Goal: Transaction & Acquisition: Book appointment/travel/reservation

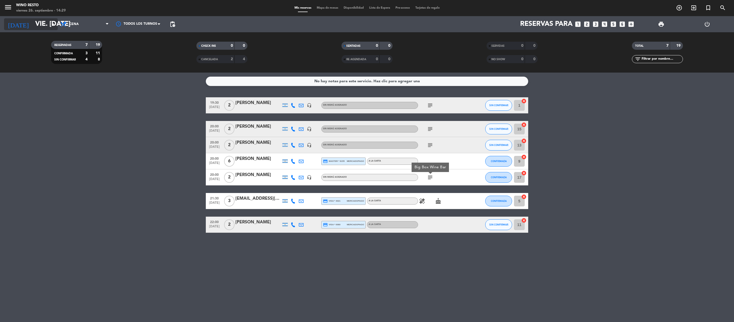
click at [48, 28] on input "vie. [DATE]" at bounding box center [74, 23] width 85 height 13
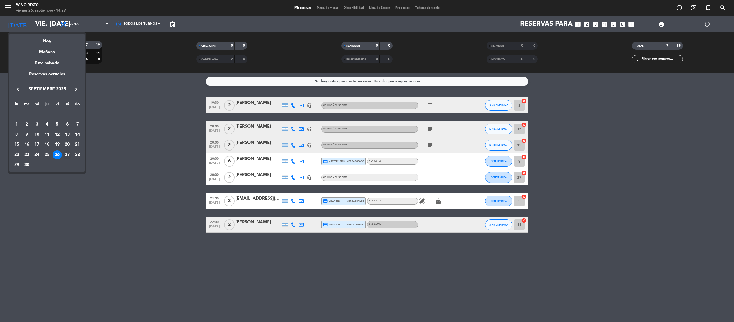
click at [67, 154] on div "27" at bounding box center [67, 154] width 9 height 9
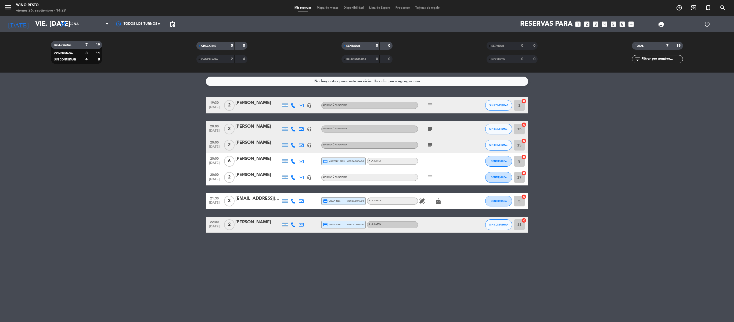
type input "sáb. [DATE]"
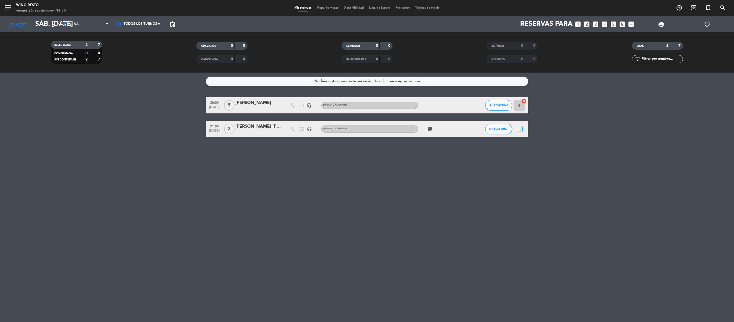
click at [587, 23] on icon "looks_two" at bounding box center [586, 24] width 7 height 7
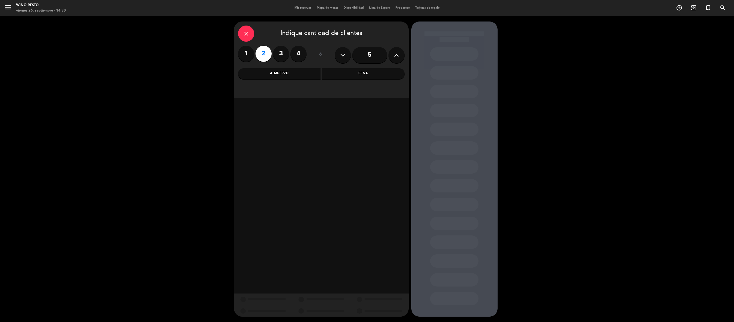
click at [375, 70] on div "Cena" at bounding box center [363, 73] width 83 height 11
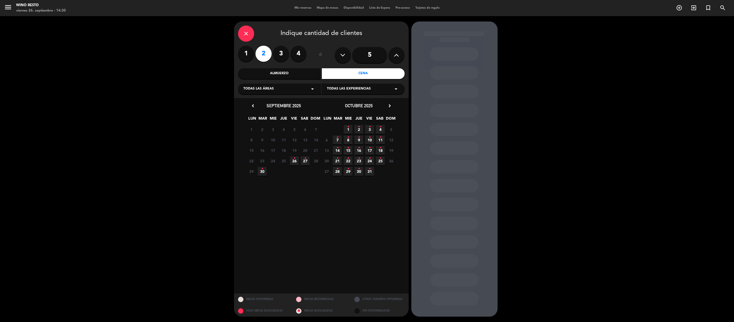
click at [305, 160] on icon "•" at bounding box center [305, 158] width 2 height 9
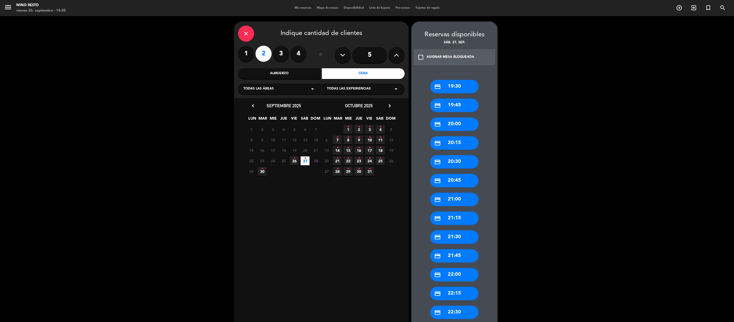
click at [458, 125] on div "credit_card 20:00" at bounding box center [454, 123] width 48 height 13
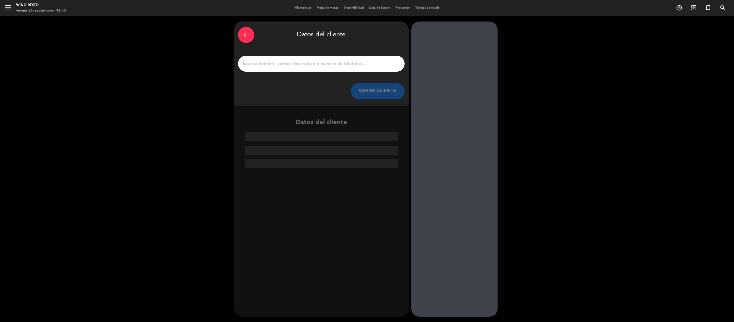
click at [286, 61] on input "1" at bounding box center [321, 64] width 158 height 8
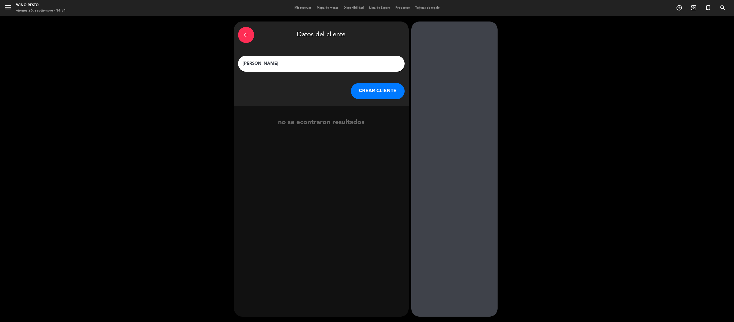
type input "[PERSON_NAME]"
click at [375, 95] on button "CREAR CLIENTE" at bounding box center [378, 91] width 54 height 16
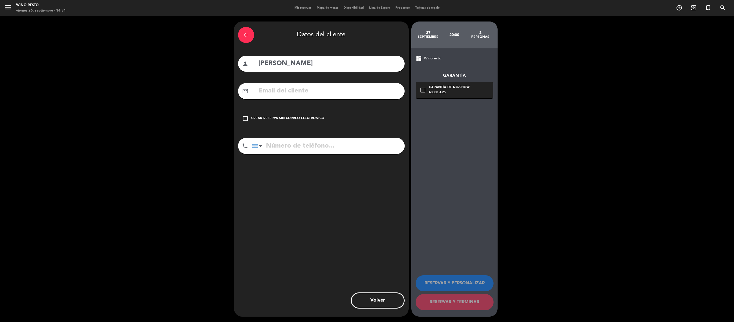
click at [375, 95] on input "text" at bounding box center [329, 90] width 143 height 11
paste input "[PERSON_NAME][EMAIL_ADDRESS][DOMAIN_NAME]"
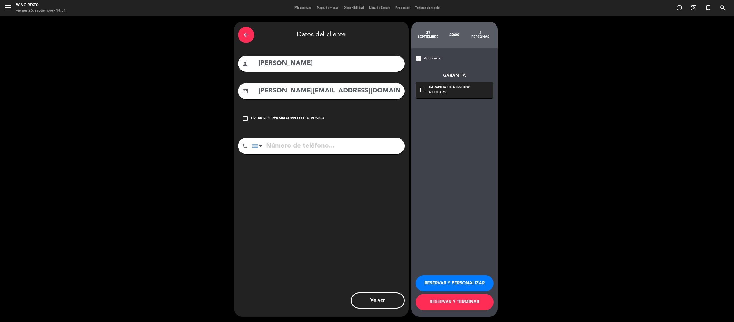
type input "[PERSON_NAME][EMAIL_ADDRESS][DOMAIN_NAME]"
click at [299, 144] on input "tel" at bounding box center [328, 146] width 153 height 16
paste input "1150631926"
type input "1150631926"
click at [440, 303] on button "RESERVAR Y TERMINAR" at bounding box center [454, 302] width 78 height 16
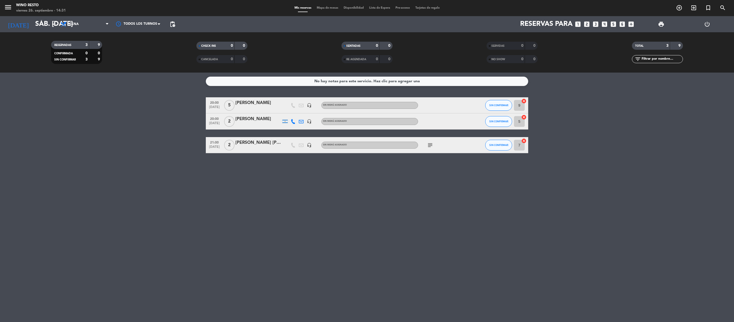
click at [245, 118] on div "[PERSON_NAME]" at bounding box center [258, 118] width 46 height 7
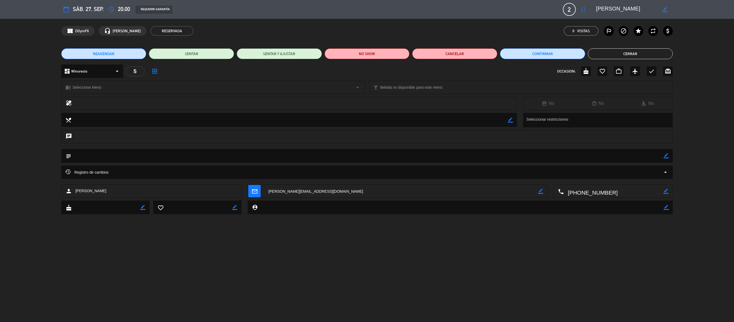
click at [665, 154] on icon "border_color" at bounding box center [665, 155] width 5 height 5
type textarea "b"
type textarea "Big Box Wine Bar"
click at [665, 154] on icon at bounding box center [665, 155] width 5 height 5
click at [646, 54] on button "Cerrar" at bounding box center [629, 53] width 85 height 11
